Goal: Task Accomplishment & Management: Manage account settings

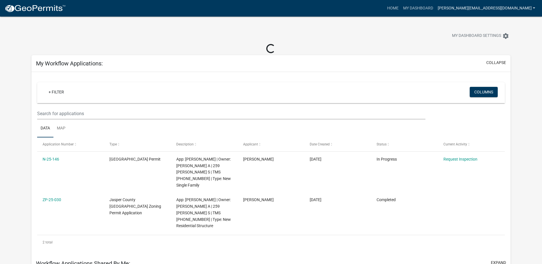
click at [534, 9] on link "[PERSON_NAME][EMAIL_ADDRESS][DOMAIN_NAME]" at bounding box center [486, 8] width 102 height 11
click at [508, 23] on link "Account" at bounding box center [515, 24] width 46 height 14
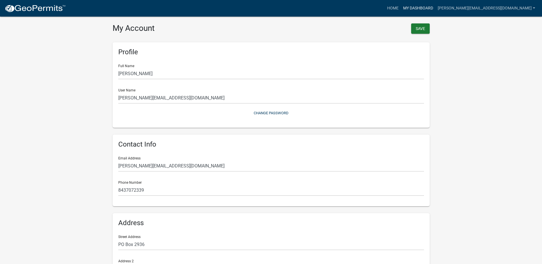
click at [435, 9] on link "My Dashboard" at bounding box center [418, 8] width 35 height 11
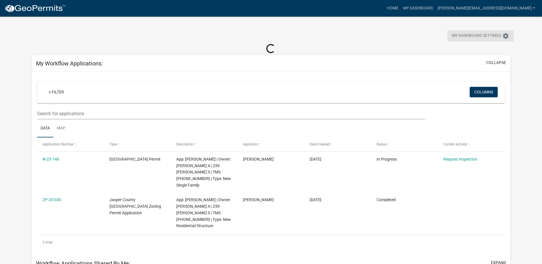
click at [504, 36] on icon "settings" at bounding box center [505, 36] width 7 height 7
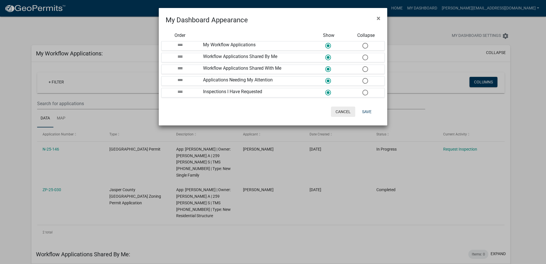
click at [342, 111] on button "Cancel" at bounding box center [343, 112] width 24 height 10
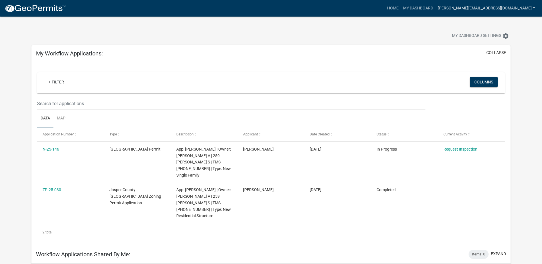
click at [535, 9] on link "[PERSON_NAME][EMAIL_ADDRESS][DOMAIN_NAME]" at bounding box center [486, 8] width 102 height 11
click at [512, 23] on link "Account" at bounding box center [515, 24] width 46 height 14
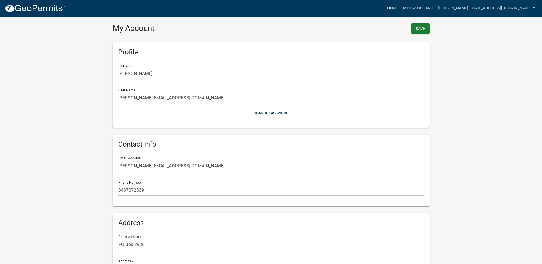
click at [401, 7] on link "Home" at bounding box center [393, 8] width 16 height 11
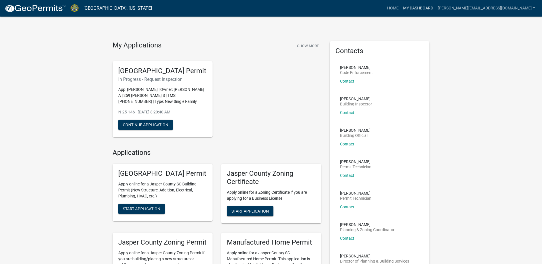
click at [435, 9] on link "My Dashboard" at bounding box center [418, 8] width 35 height 11
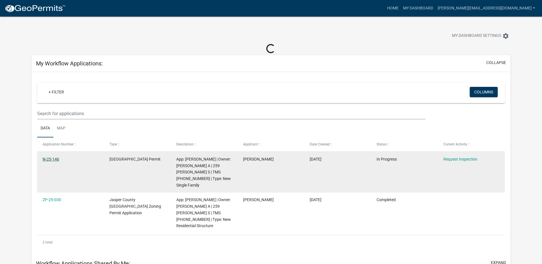
click at [49, 159] on link "N-25-146" at bounding box center [51, 159] width 17 height 5
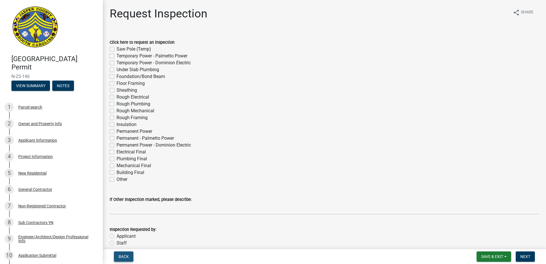
click at [127, 258] on span "Back" at bounding box center [124, 256] width 10 height 5
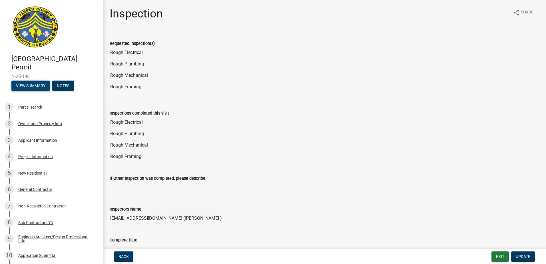
click at [26, 85] on button "View Summary" at bounding box center [30, 86] width 39 height 10
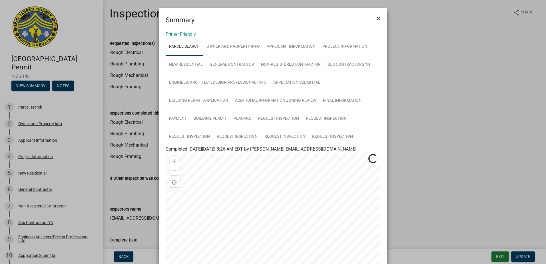
click at [377, 18] on span "×" at bounding box center [379, 18] width 4 height 8
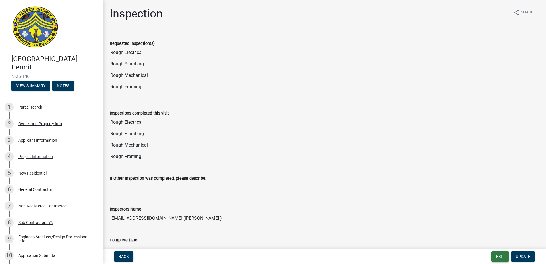
click at [502, 258] on button "Exit" at bounding box center [500, 256] width 17 height 10
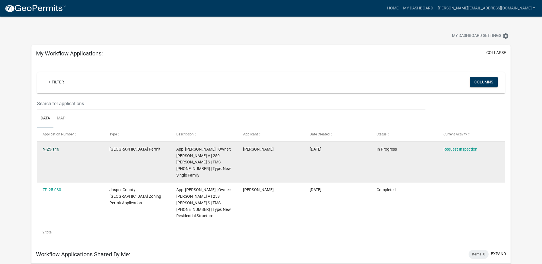
click at [50, 150] on link "N-25-146" at bounding box center [51, 149] width 17 height 5
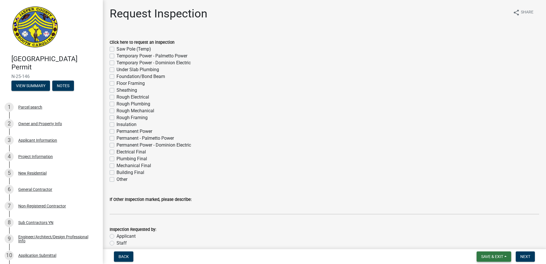
click at [499, 257] on span "Save & Exit" at bounding box center [493, 256] width 22 height 5
click at [480, 241] on button "Save & Exit" at bounding box center [489, 242] width 46 height 14
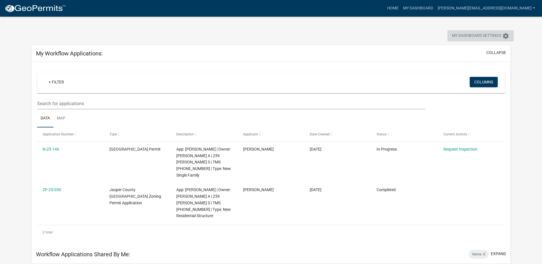
click at [505, 36] on icon "settings" at bounding box center [505, 36] width 7 height 7
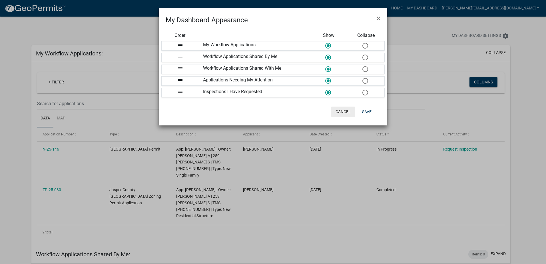
click at [339, 113] on button "Cancel" at bounding box center [343, 112] width 24 height 10
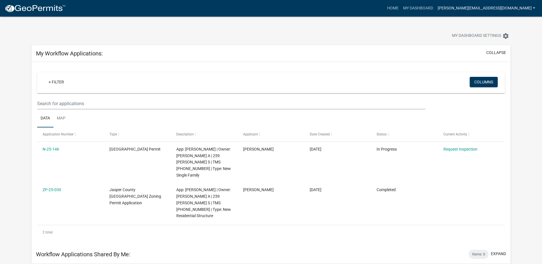
click at [533, 7] on link "[PERSON_NAME][EMAIL_ADDRESS][DOMAIN_NAME]" at bounding box center [486, 8] width 102 height 11
click at [506, 42] on link "Logout" at bounding box center [515, 42] width 46 height 14
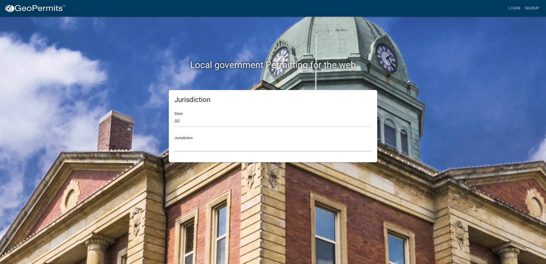
click at [189, 146] on select "[GEOGRAPHIC_DATA], [US_STATE] [GEOGRAPHIC_DATA], [US_STATE][PERSON_NAME][GEOGRA…" at bounding box center [273, 146] width 197 height 12
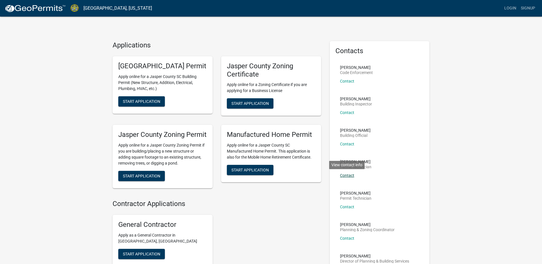
click at [348, 176] on link "Contact" at bounding box center [347, 175] width 14 height 5
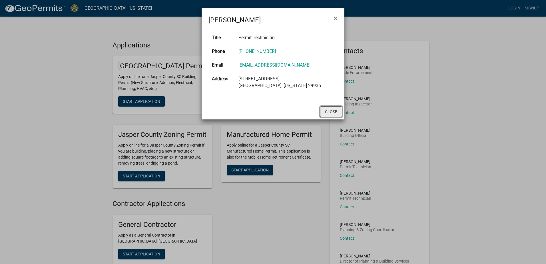
click at [333, 114] on button "Close" at bounding box center [331, 111] width 22 height 11
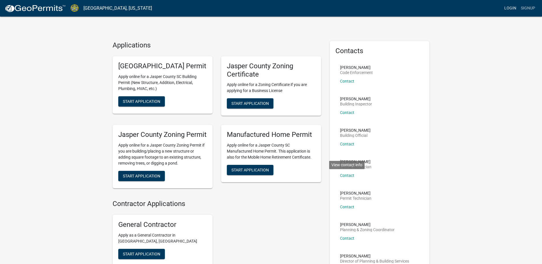
click at [509, 9] on link "Login" at bounding box center [510, 8] width 17 height 11
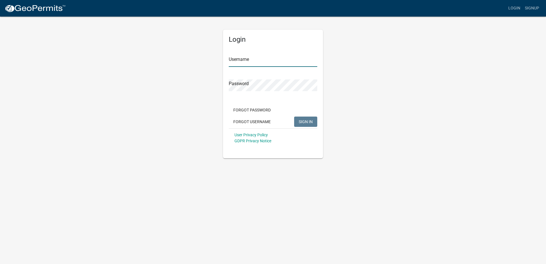
type input "[PERSON_NAME][EMAIL_ADDRESS][DOMAIN_NAME]"
click at [302, 121] on span "SIGN IN" at bounding box center [306, 121] width 14 height 5
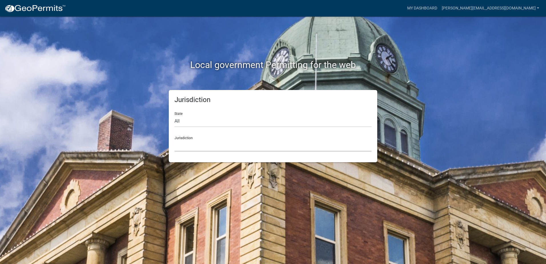
click at [198, 144] on select "[GEOGRAPHIC_DATA], [US_STATE] [GEOGRAPHIC_DATA], [US_STATE][PERSON_NAME][GEOGRA…" at bounding box center [273, 146] width 197 height 12
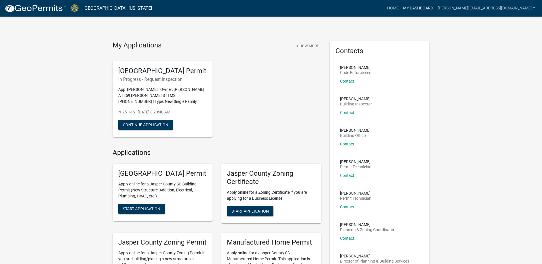
click at [435, 9] on link "My Dashboard" at bounding box center [418, 8] width 35 height 11
